Goal: Information Seeking & Learning: Compare options

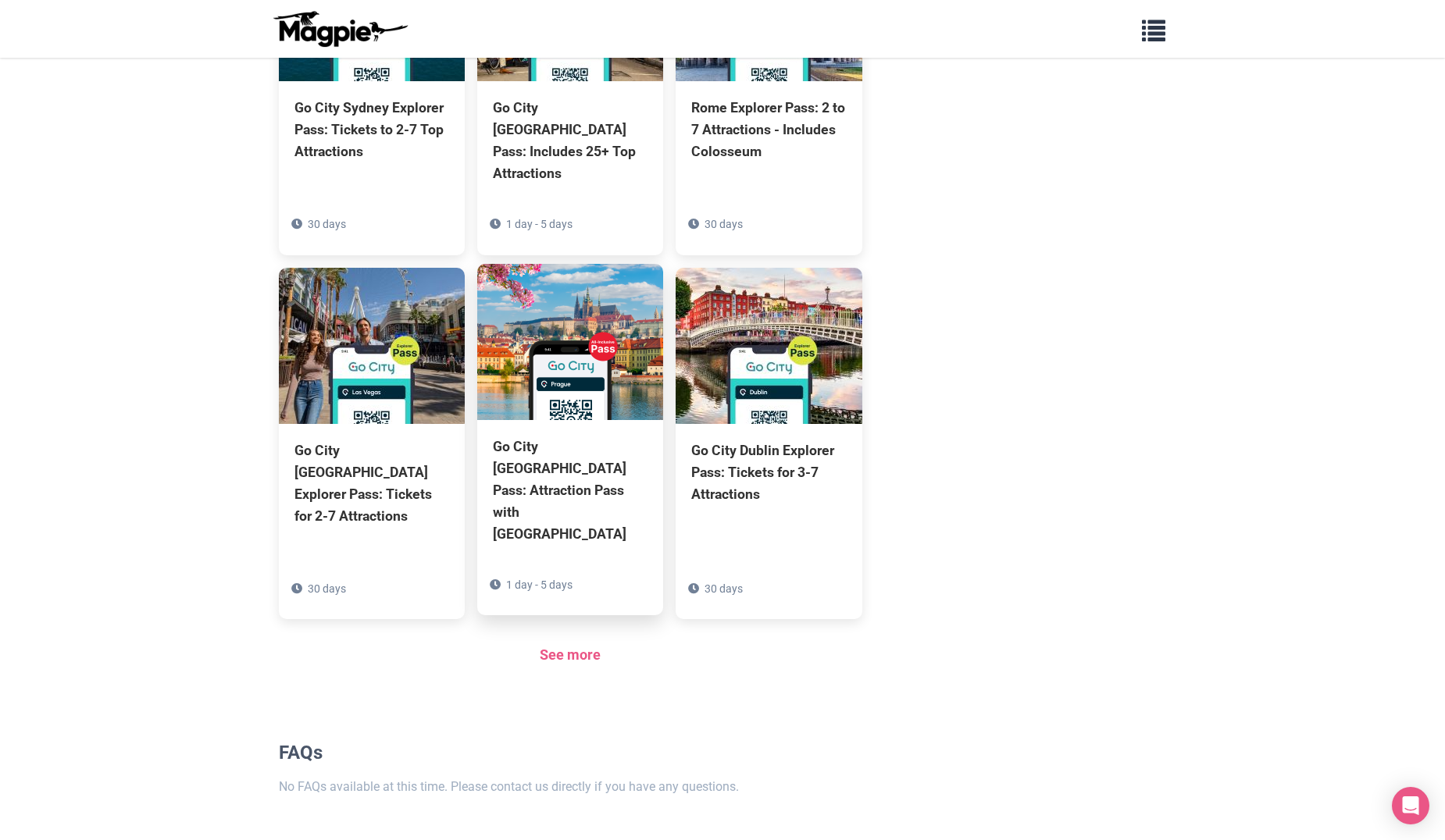
scroll to position [939, 0]
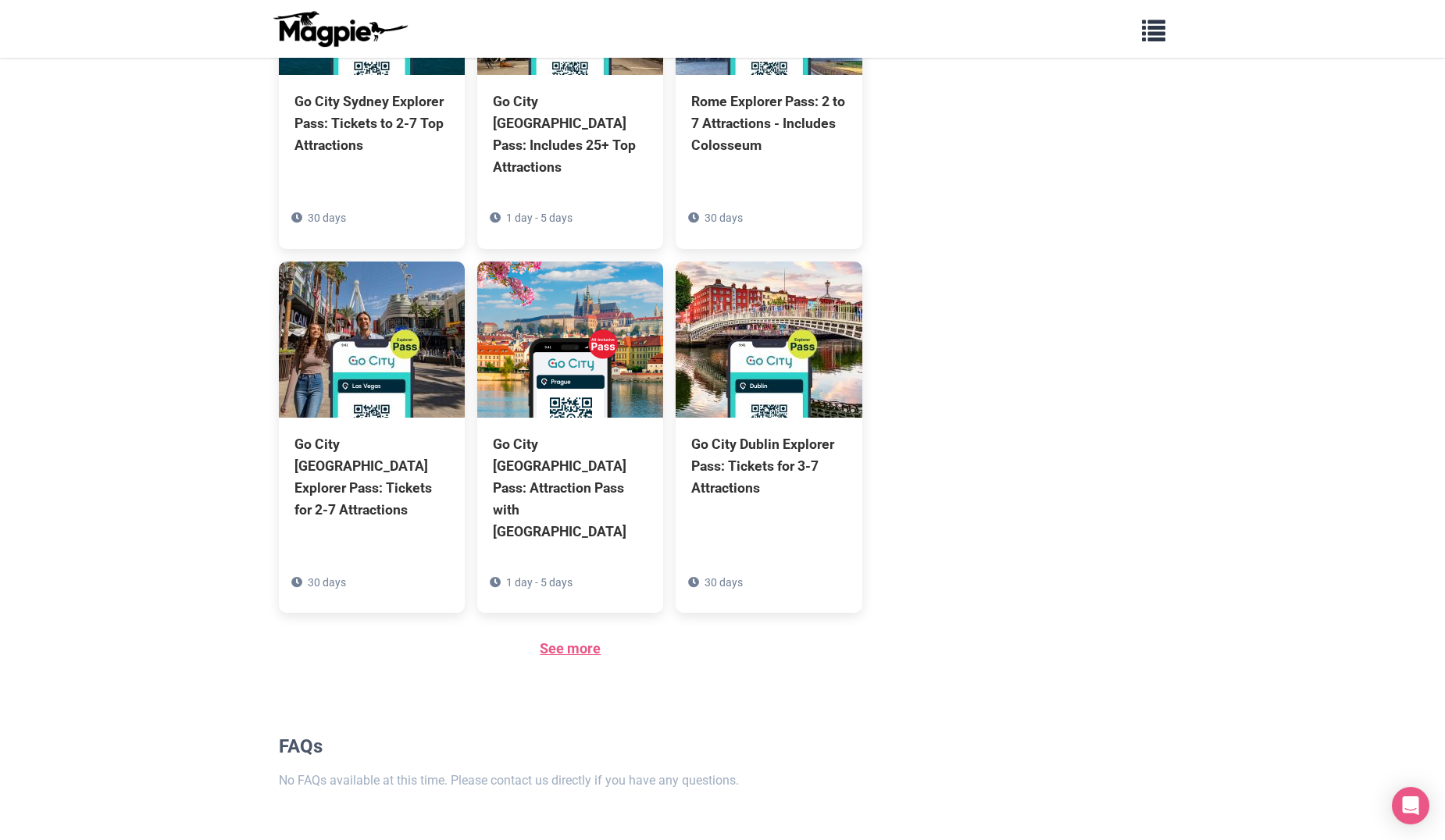
click at [550, 640] on link "See more" at bounding box center [570, 648] width 61 height 17
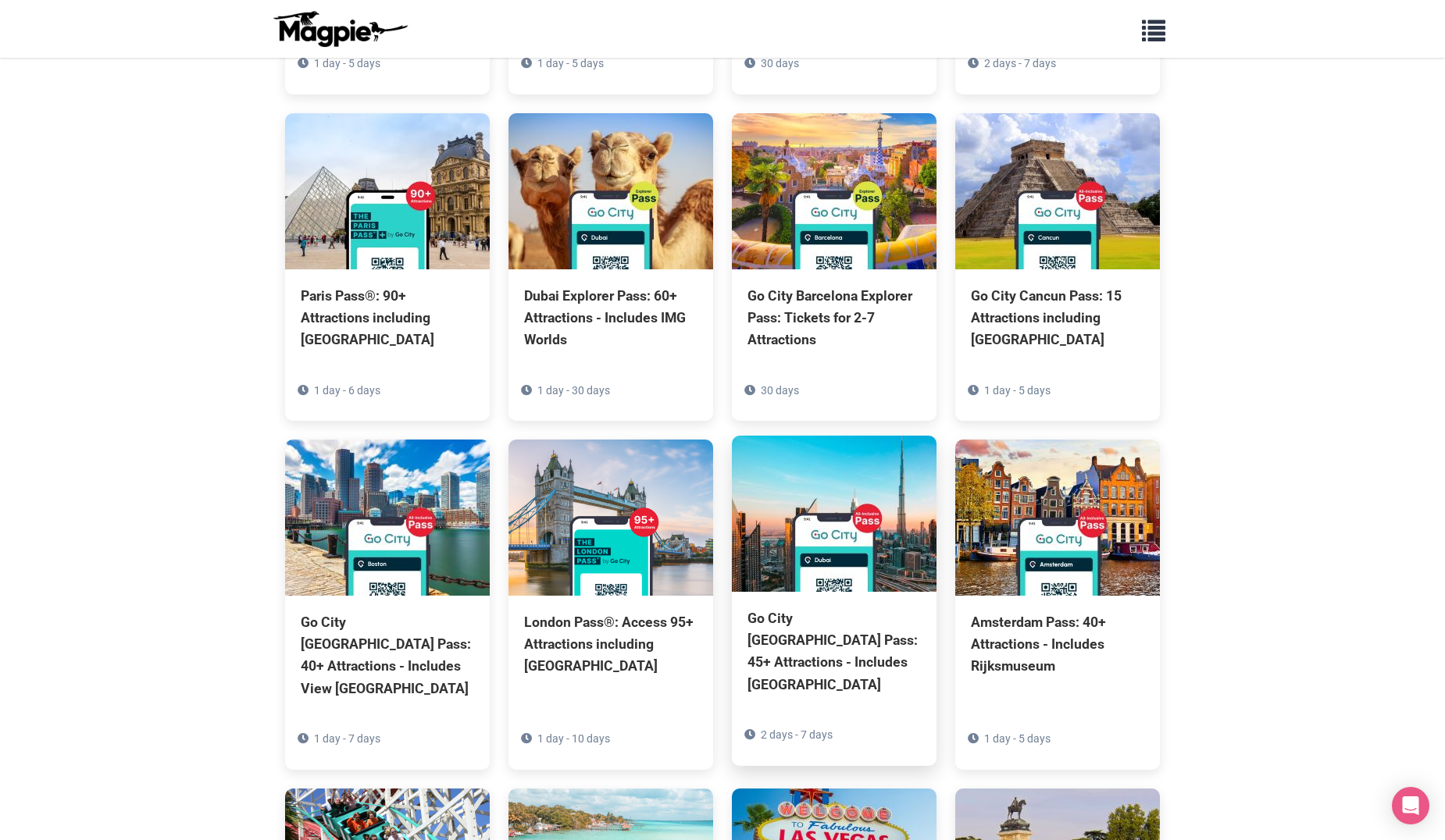
scroll to position [3747, 0]
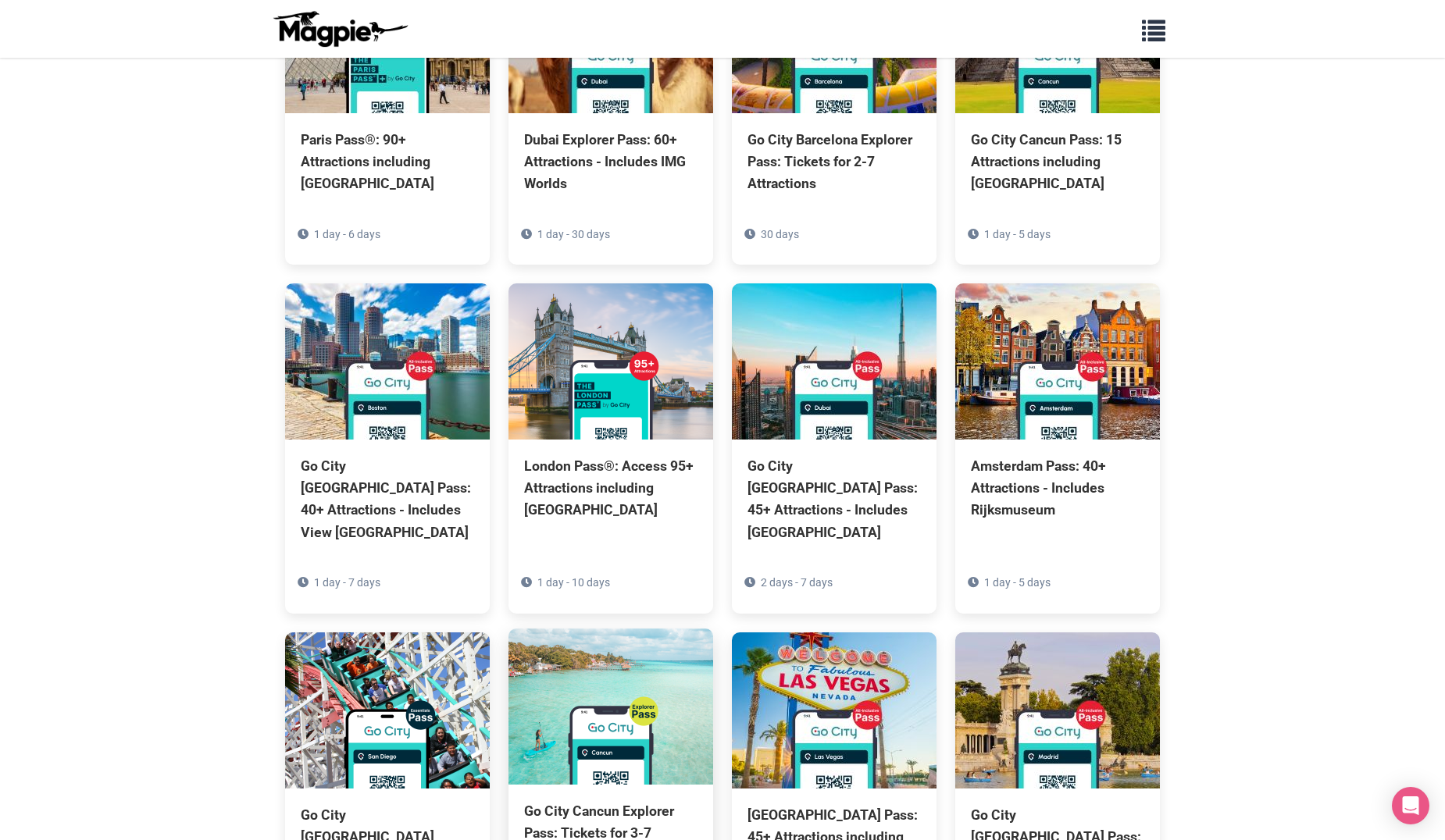
click at [551, 800] on div "Go City Cancun Explorer Pass: Tickets for 3-7 Attractions" at bounding box center [611, 833] width 173 height 65
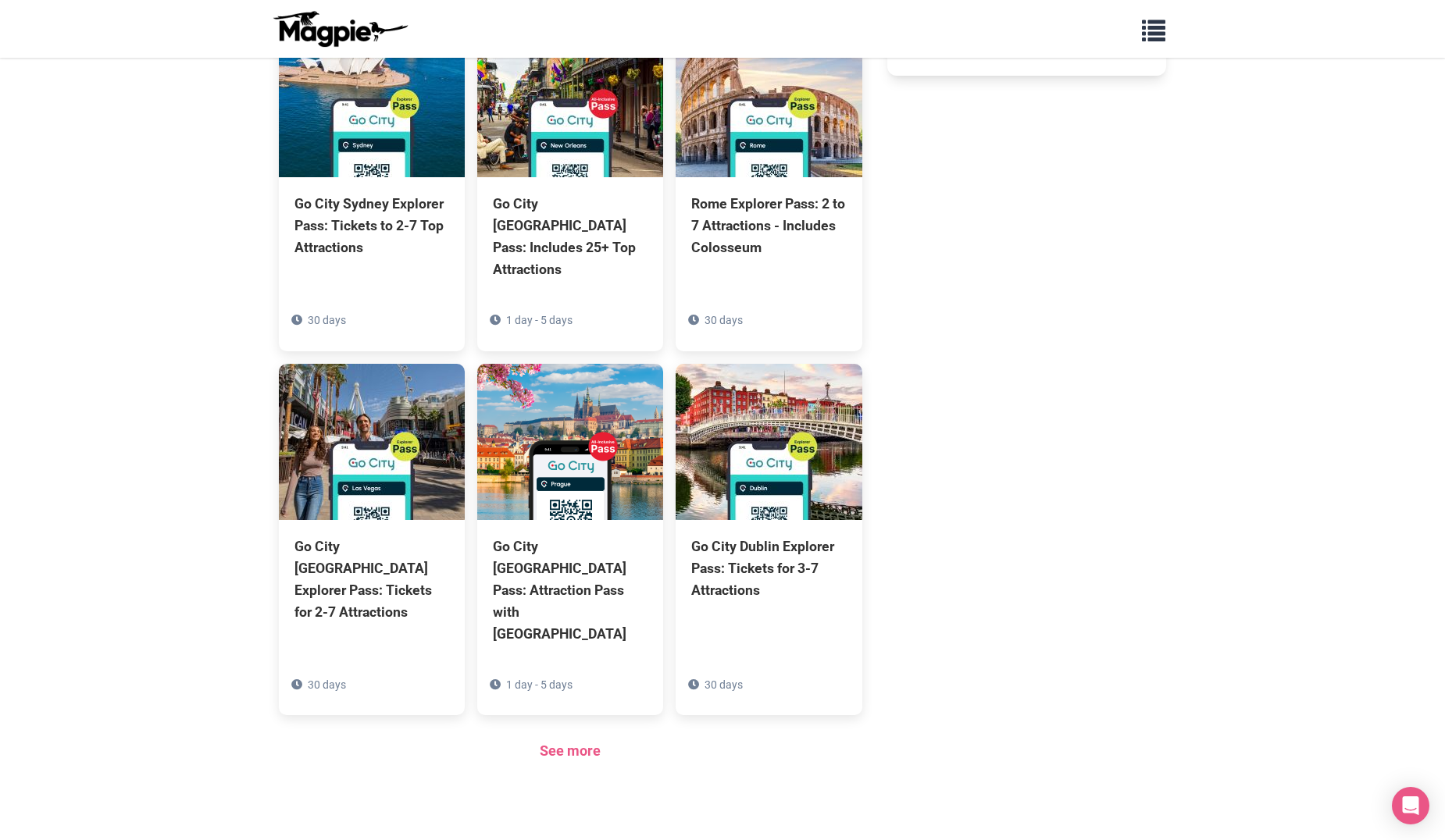
scroll to position [859, 0]
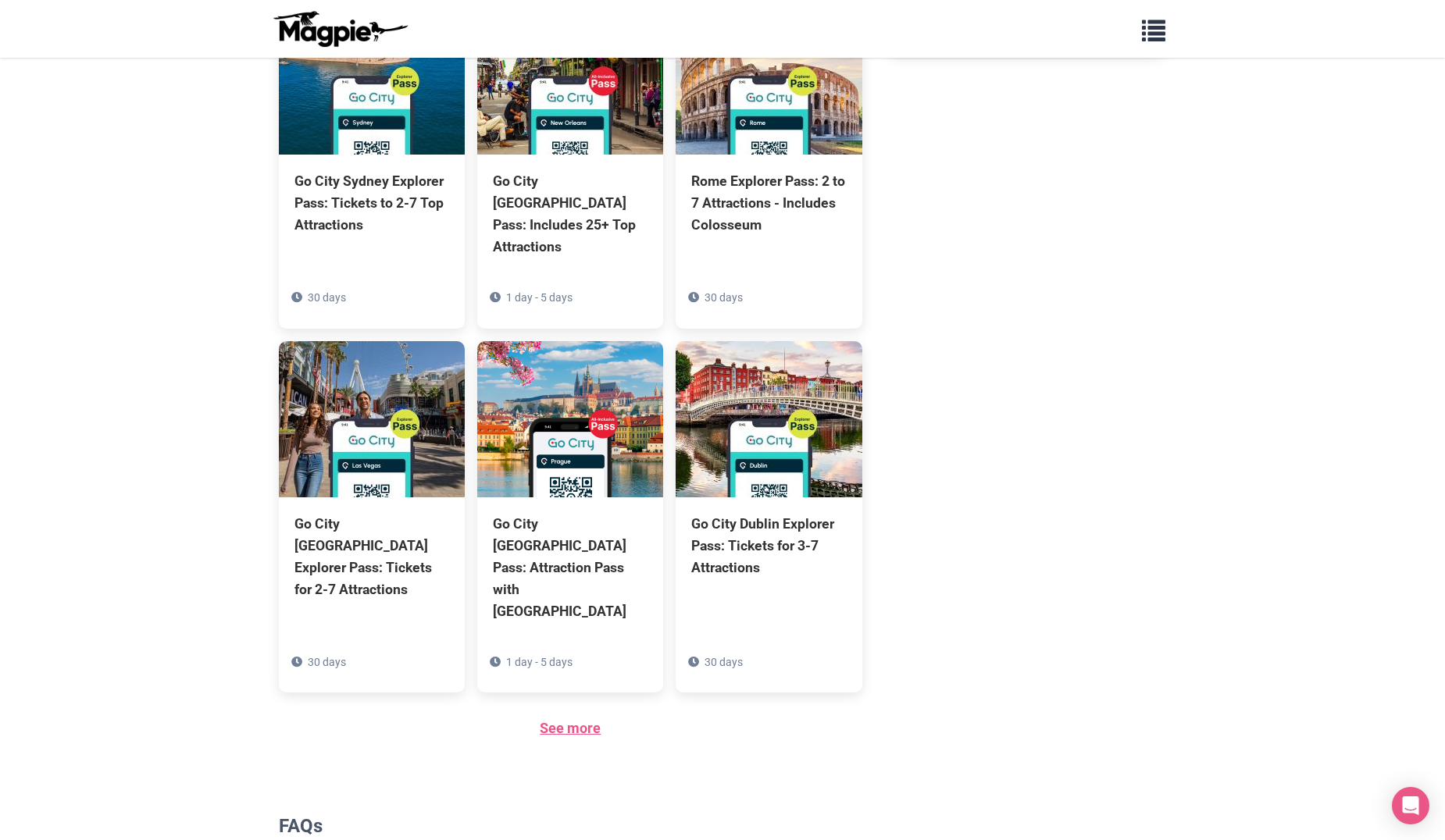
click at [587, 720] on link "See more" at bounding box center [570, 728] width 61 height 17
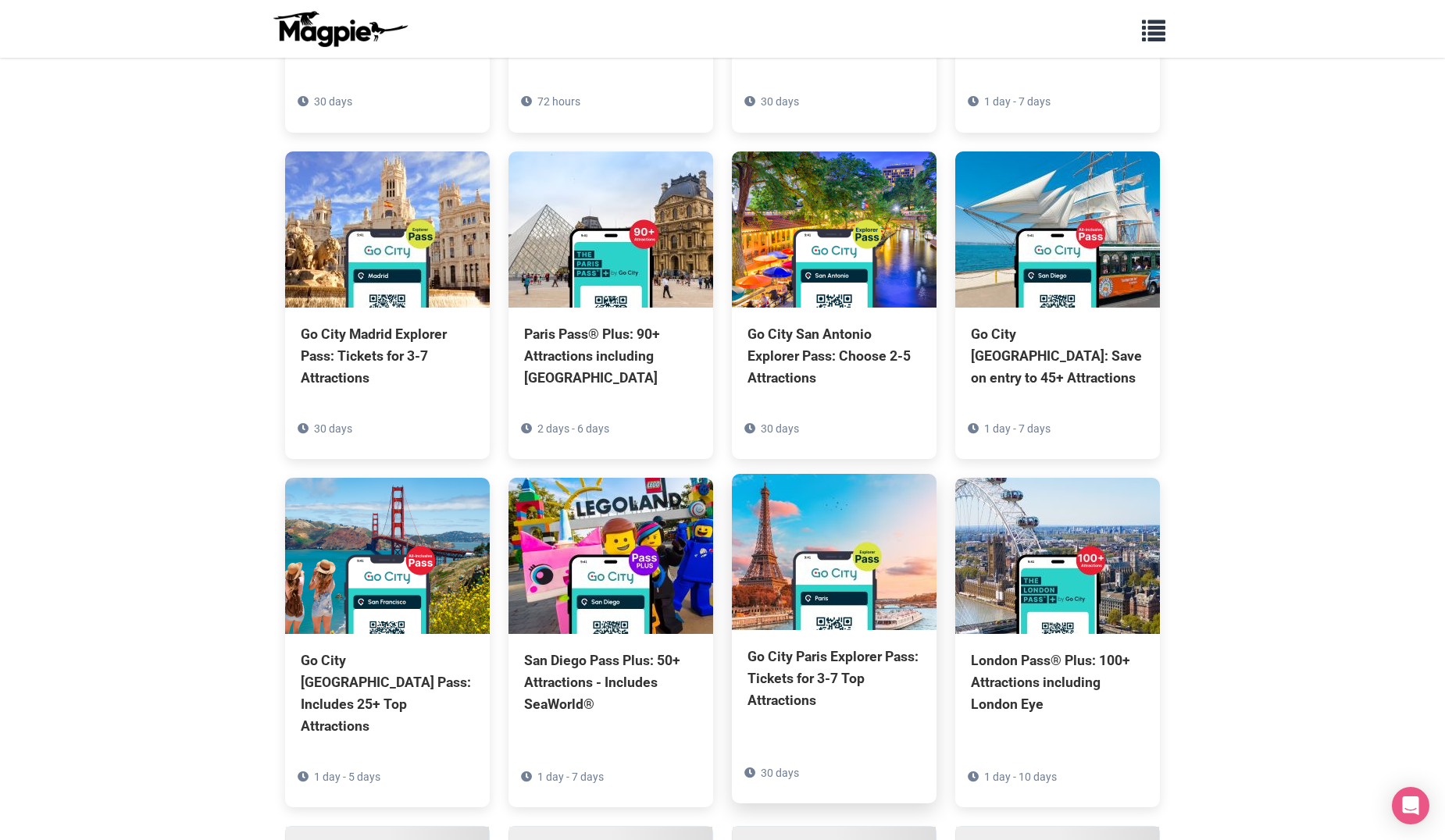
scroll to position [1639, 0]
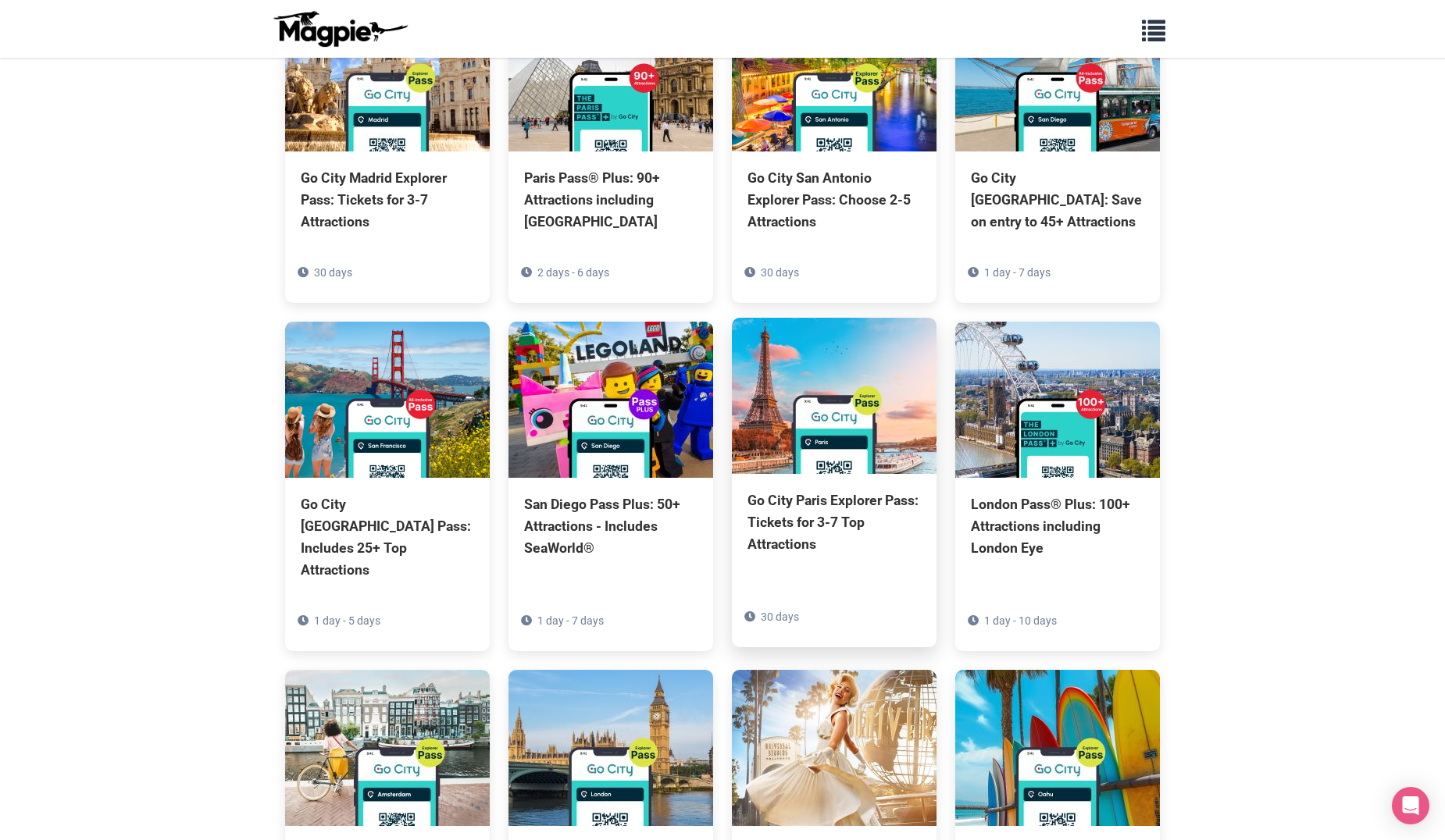
click at [797, 489] on div "Go City Paris Explorer Pass: Tickets for 3-7 Top Attractions" at bounding box center [834, 522] width 173 height 65
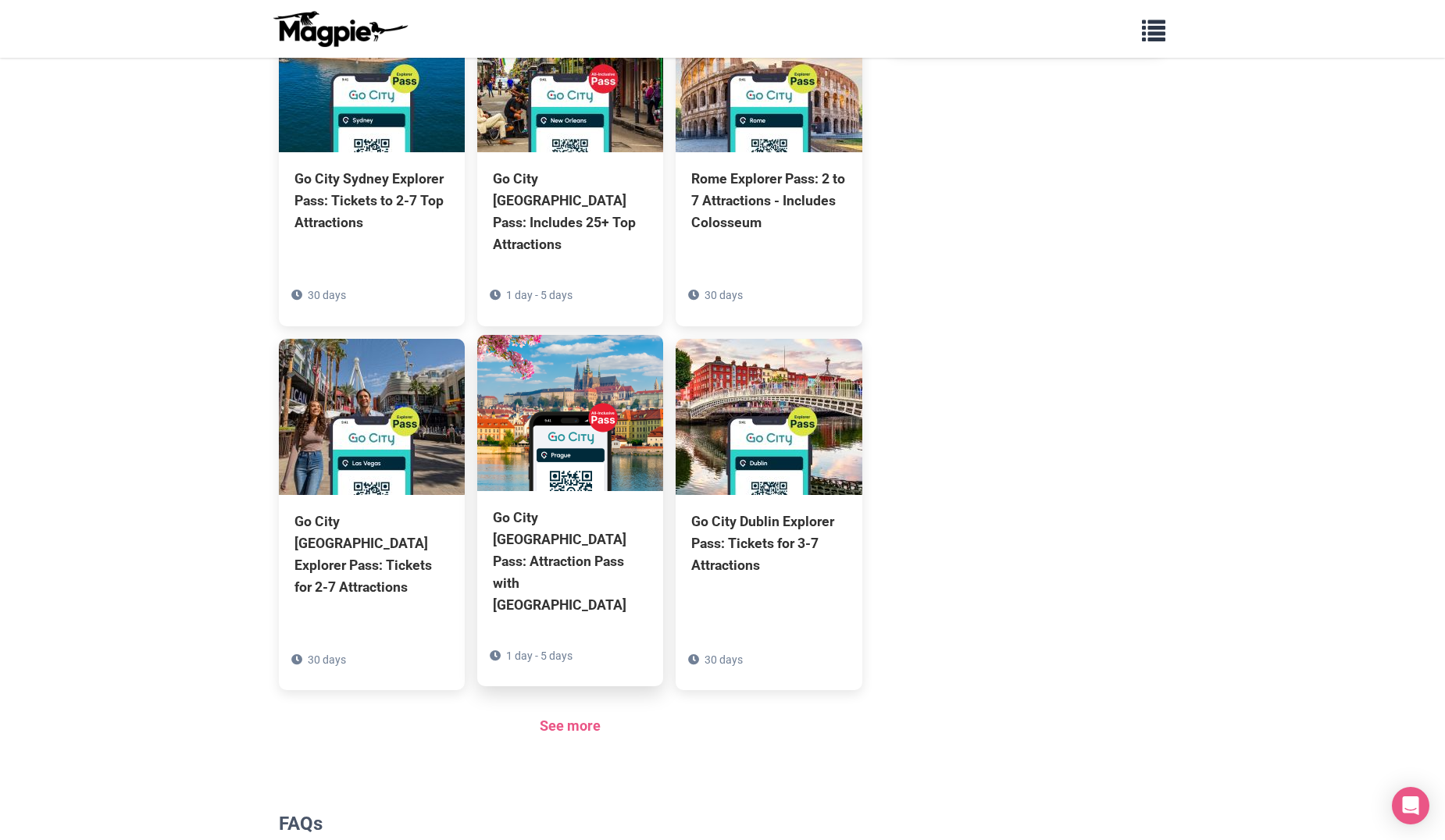
scroll to position [937, 0]
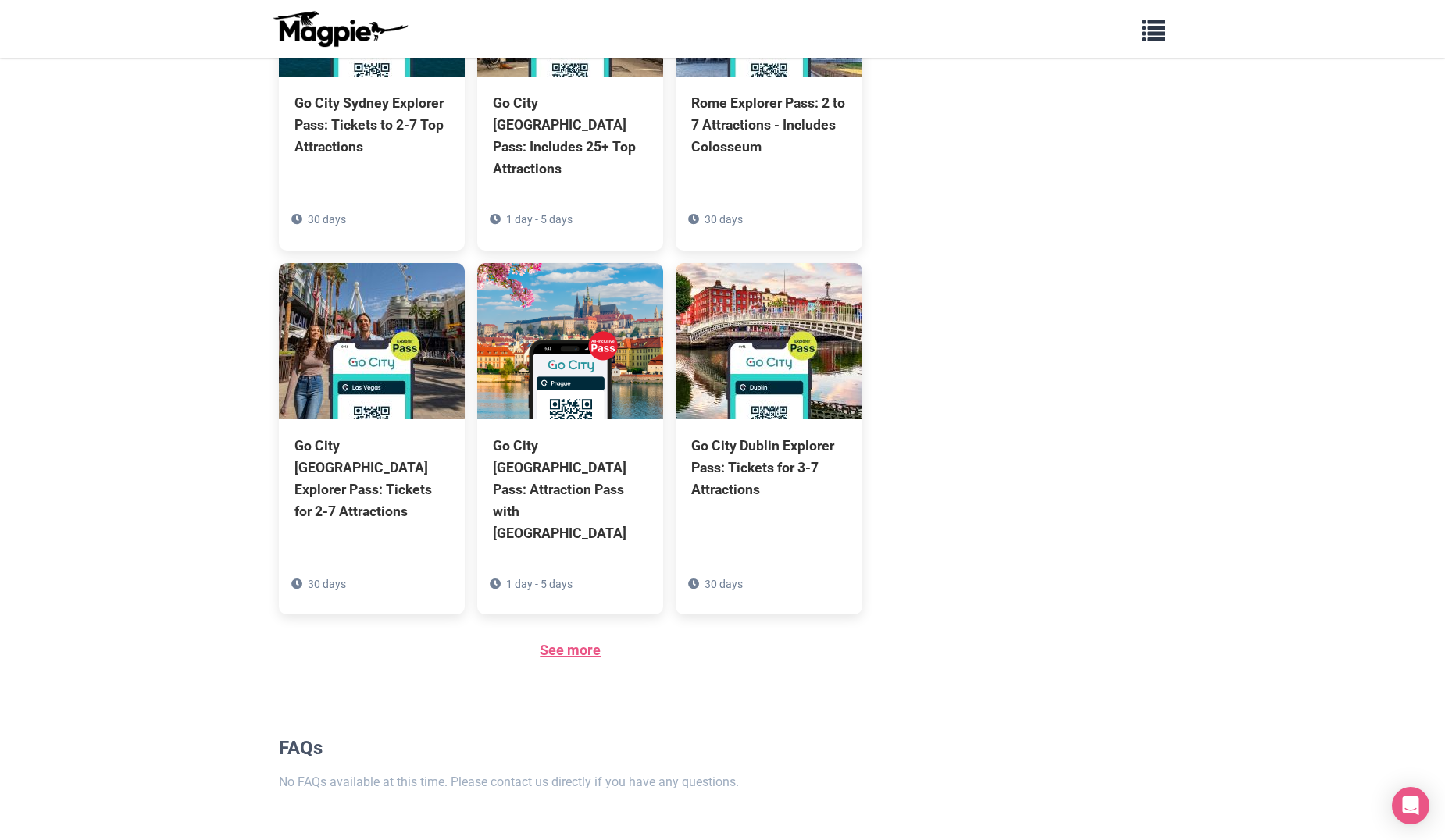
click at [578, 642] on link "See more" at bounding box center [570, 650] width 61 height 17
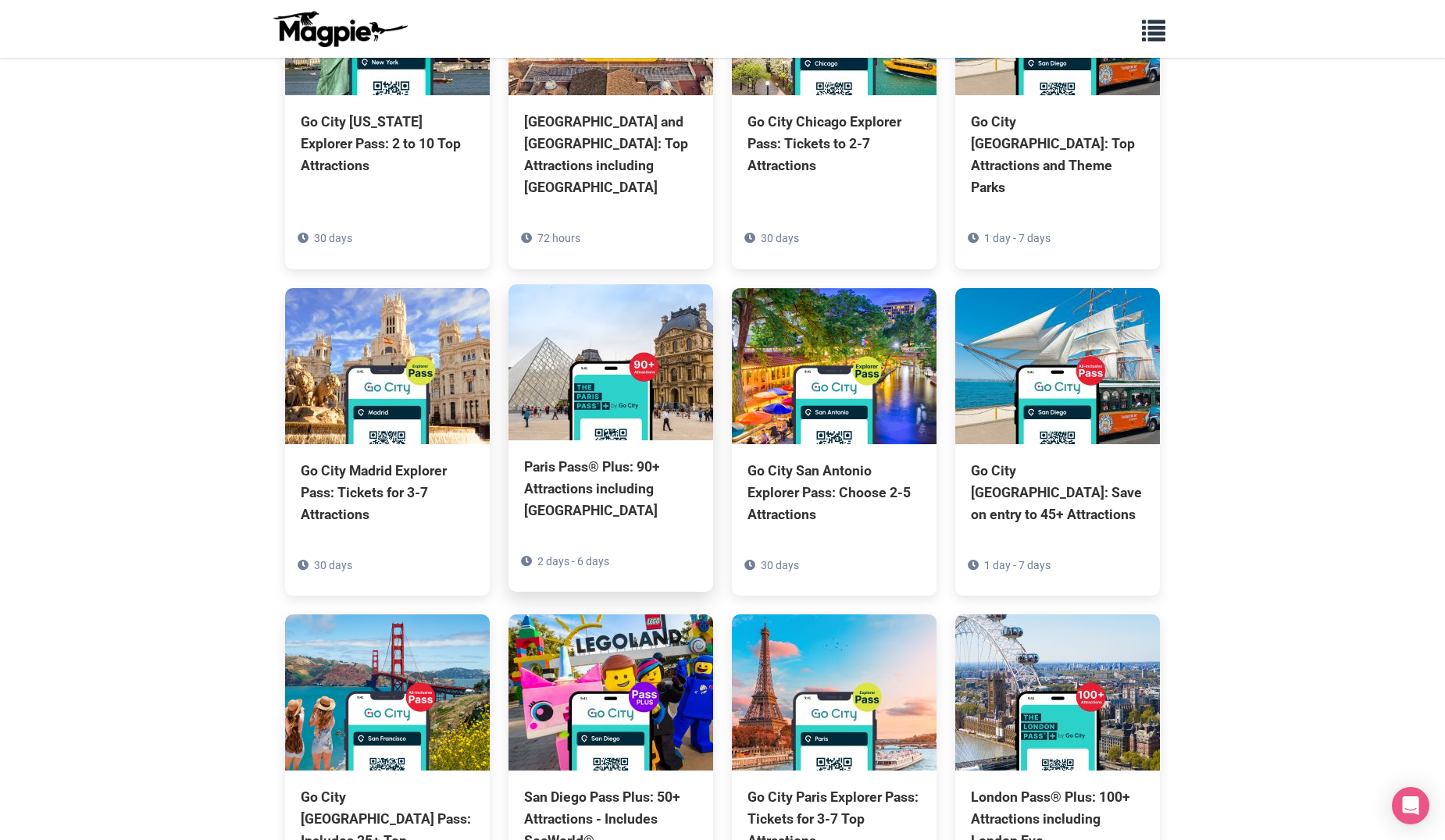
scroll to position [1441, 0]
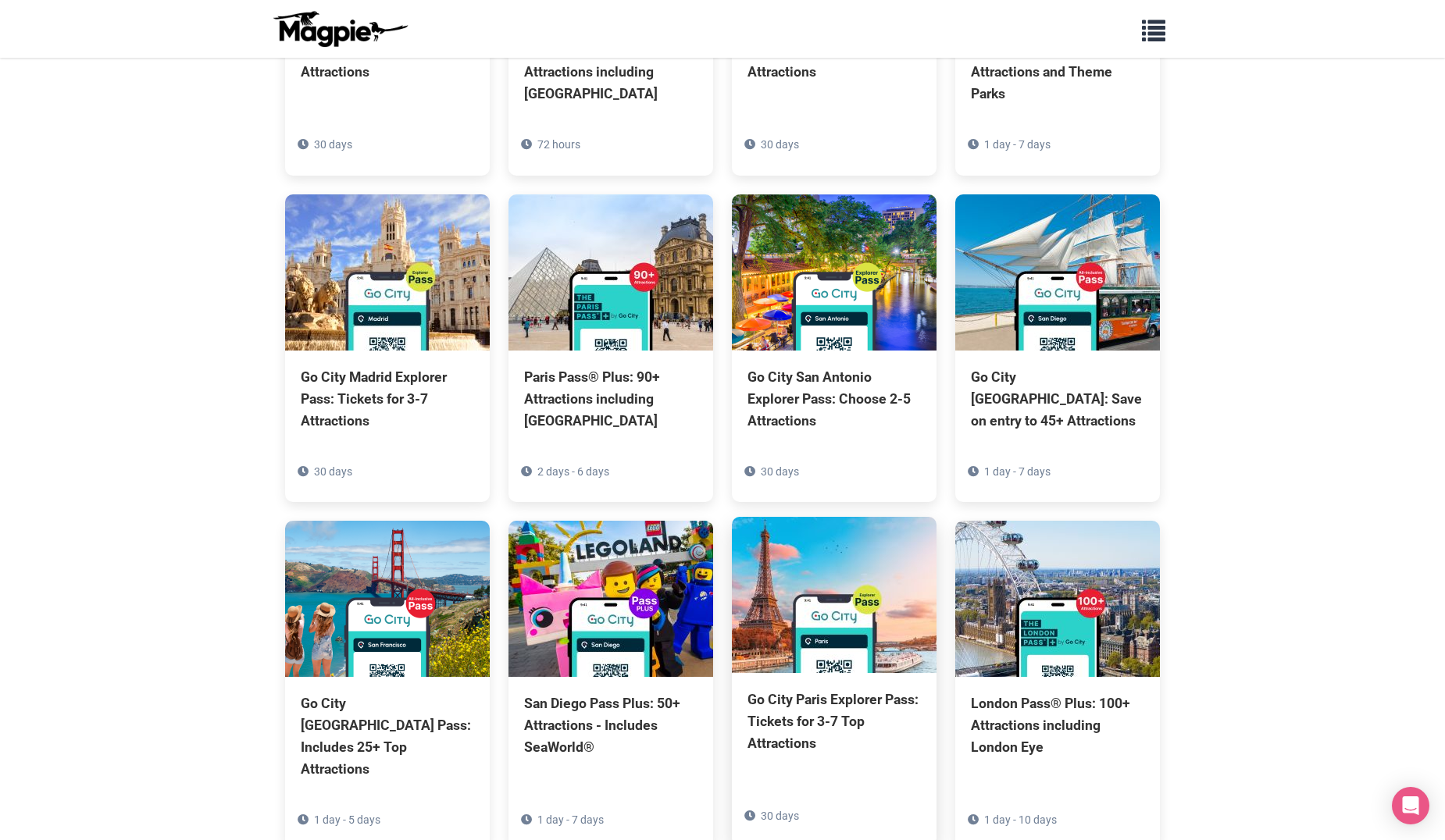
click at [768, 689] on div "Go City Paris Explorer Pass: Tickets for 3-7 Top Attractions" at bounding box center [834, 721] width 173 height 65
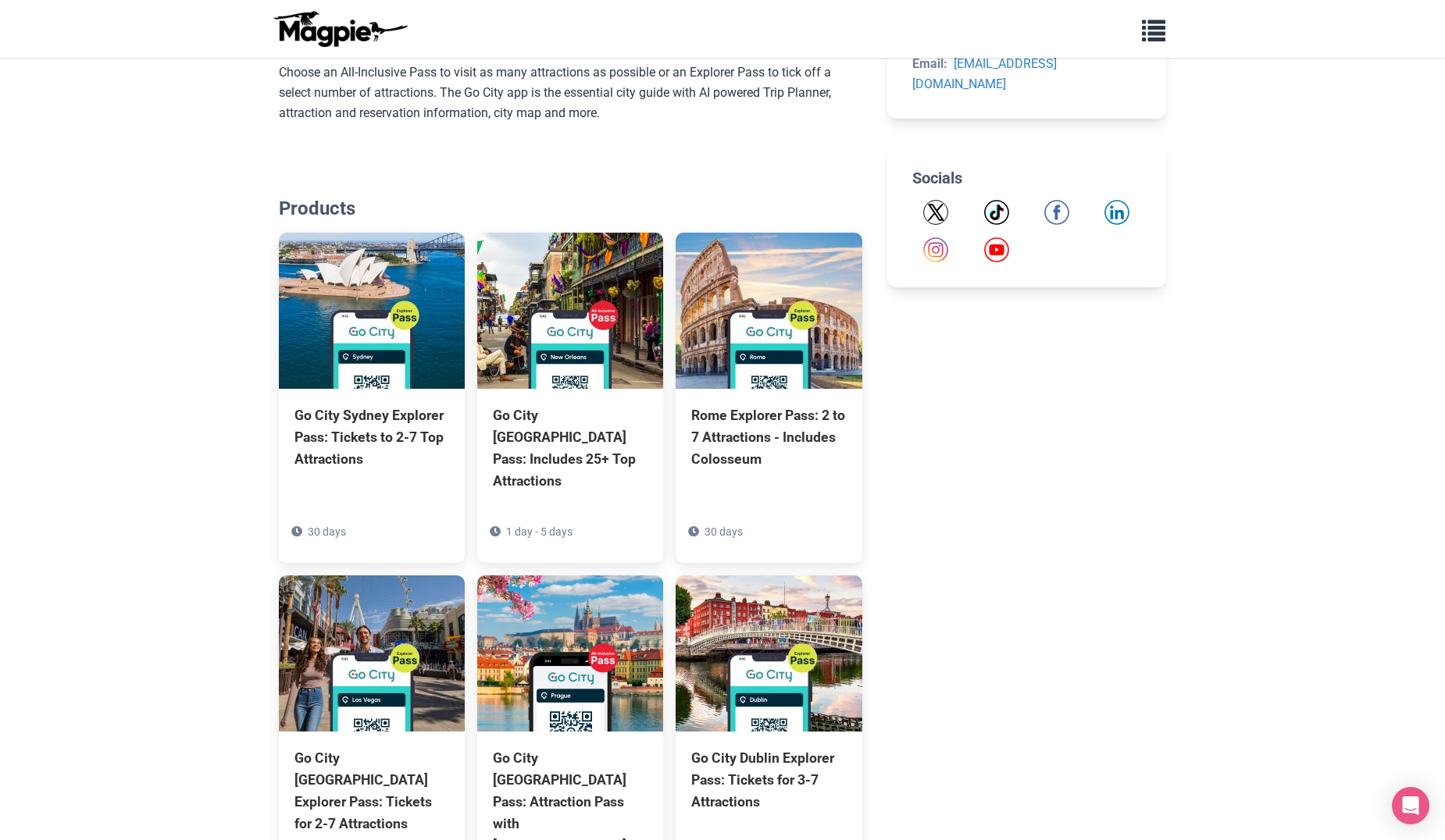
scroll to position [937, 0]
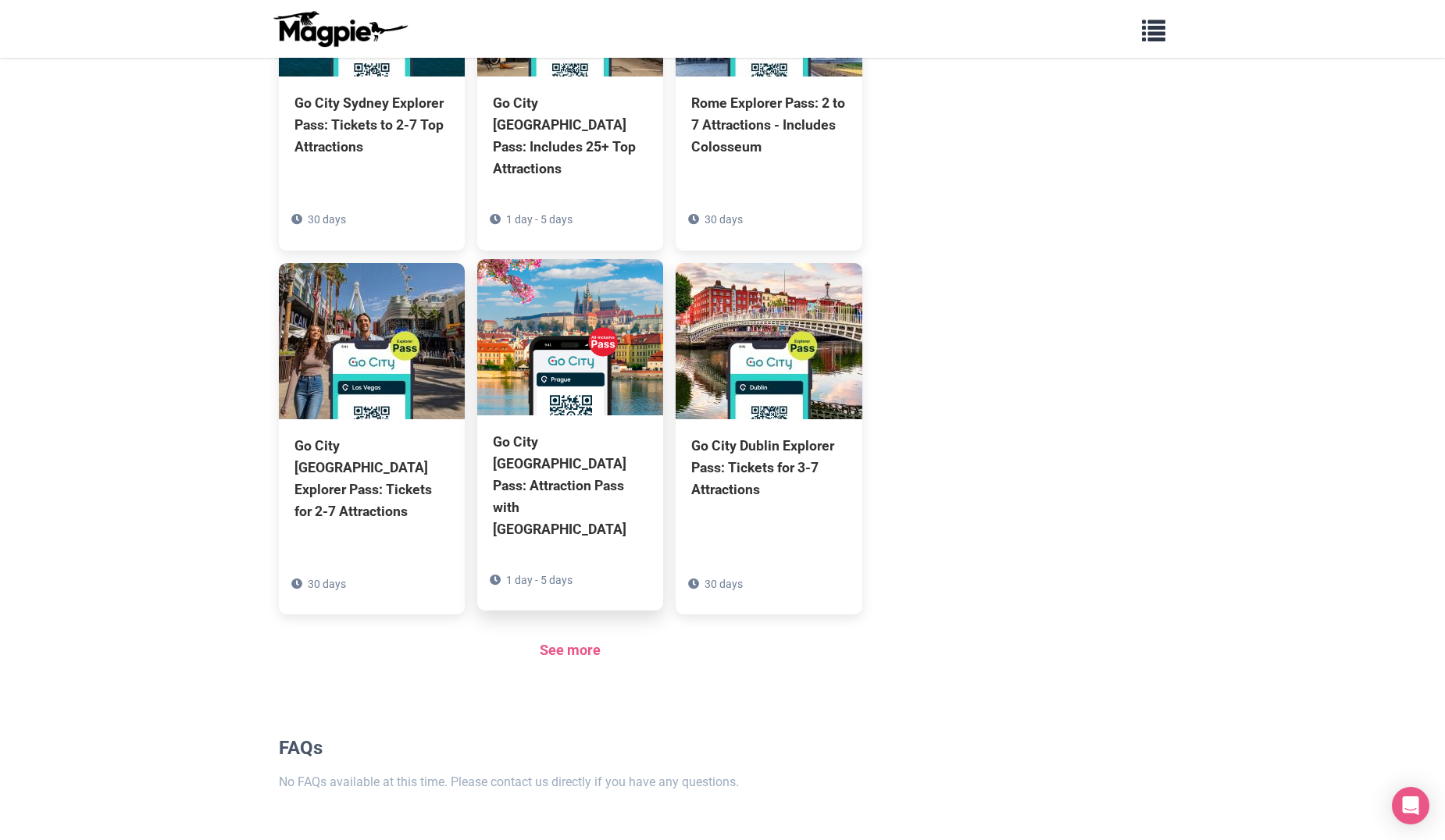
click at [572, 445] on div "Go City [GEOGRAPHIC_DATA] Pass: Attraction Pass with [GEOGRAPHIC_DATA]" at bounding box center [570, 486] width 154 height 110
